Goal: Task Accomplishment & Management: Manage account settings

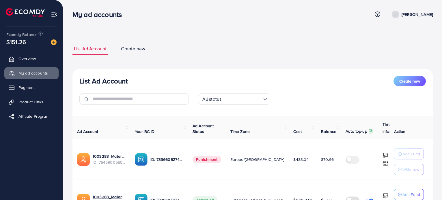
scroll to position [47, 0]
click at [293, 159] on span "$483.04" at bounding box center [300, 160] width 15 height 6
